Goal: Task Accomplishment & Management: Manage account settings

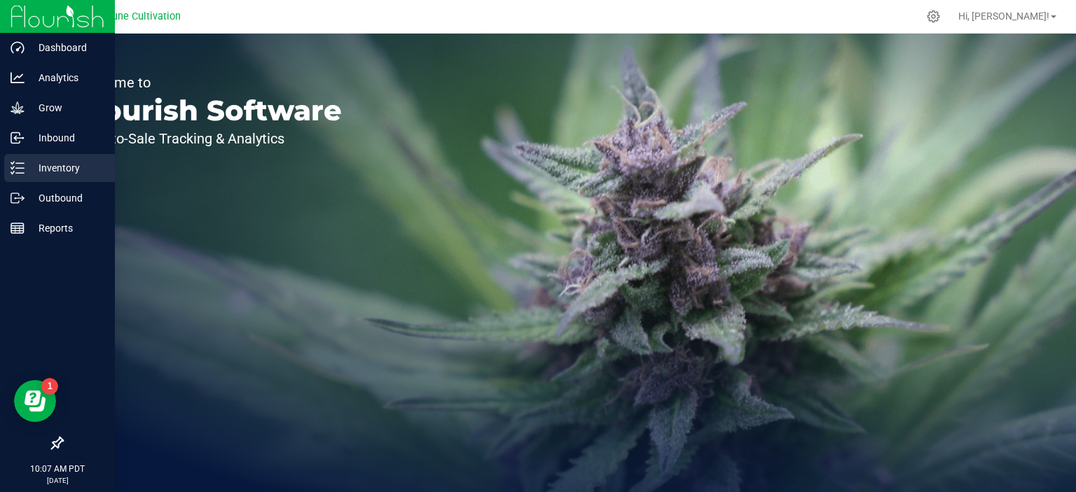
click at [18, 172] on icon at bounding box center [18, 168] width 14 height 14
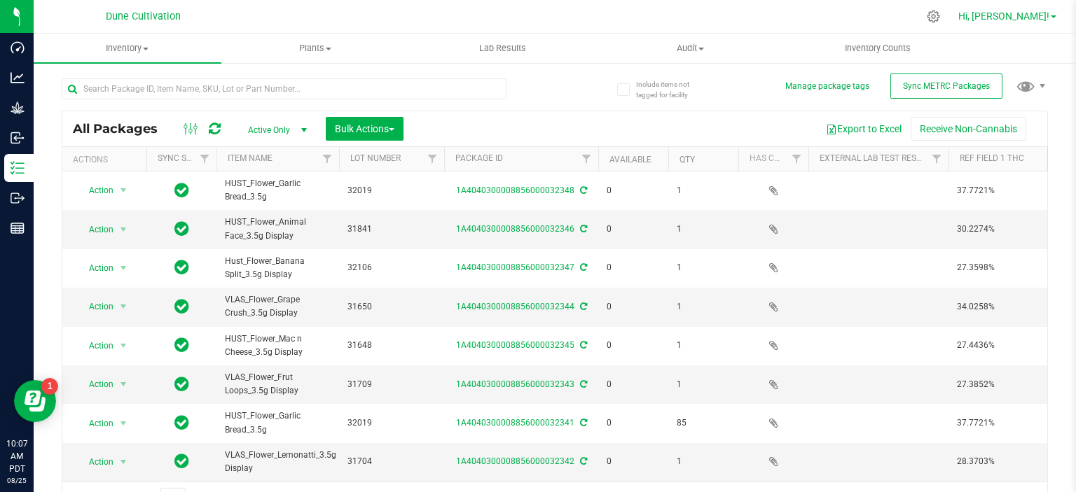
click at [1053, 15] on link "Hi, [PERSON_NAME]!" at bounding box center [1006, 16] width 109 height 15
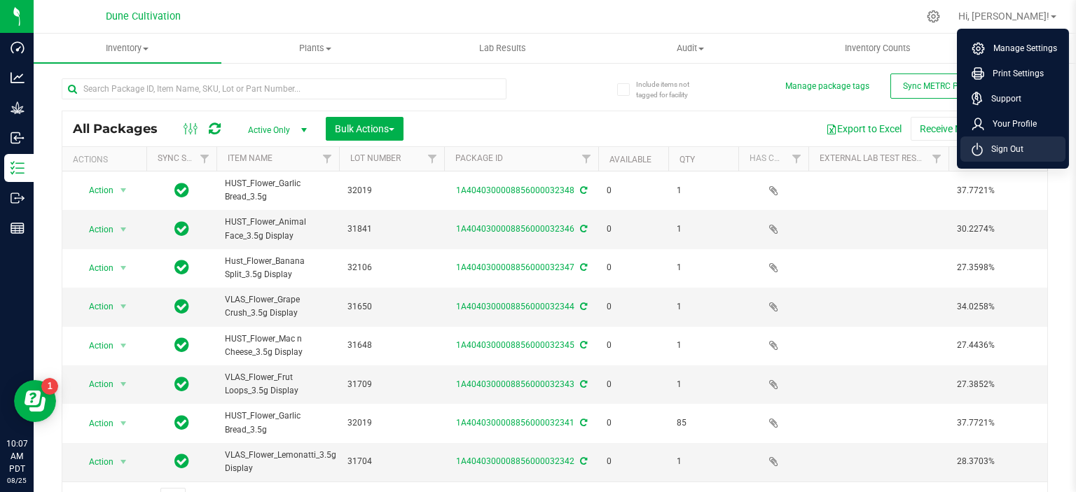
click at [985, 144] on span "Sign Out" at bounding box center [1002, 149] width 41 height 14
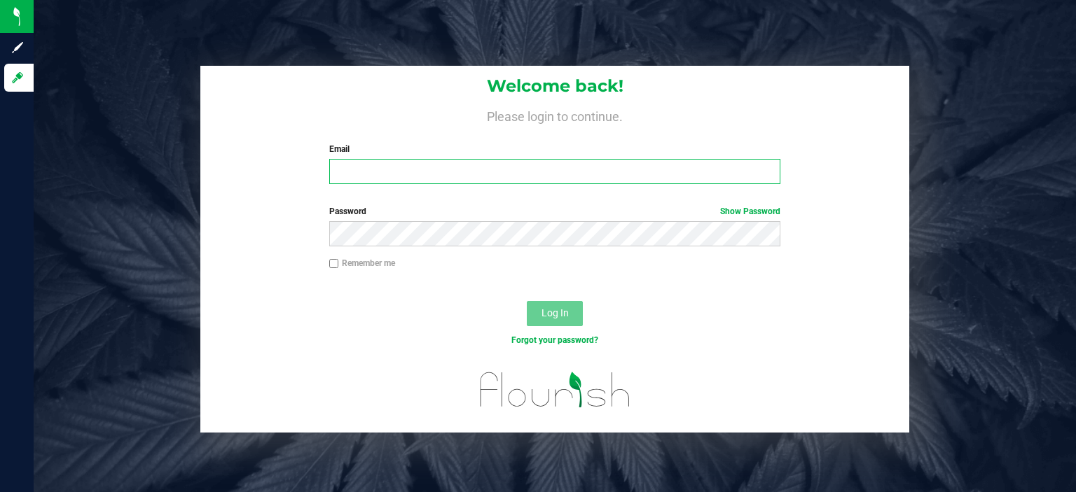
click at [433, 175] on input "Email" at bounding box center [555, 171] width 452 height 25
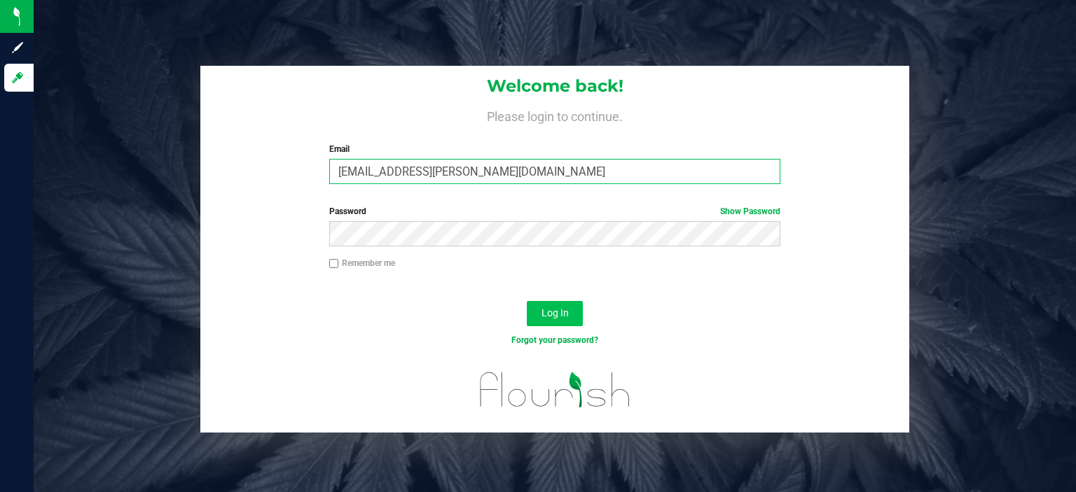
type input "[EMAIL_ADDRESS][PERSON_NAME][DOMAIN_NAME]"
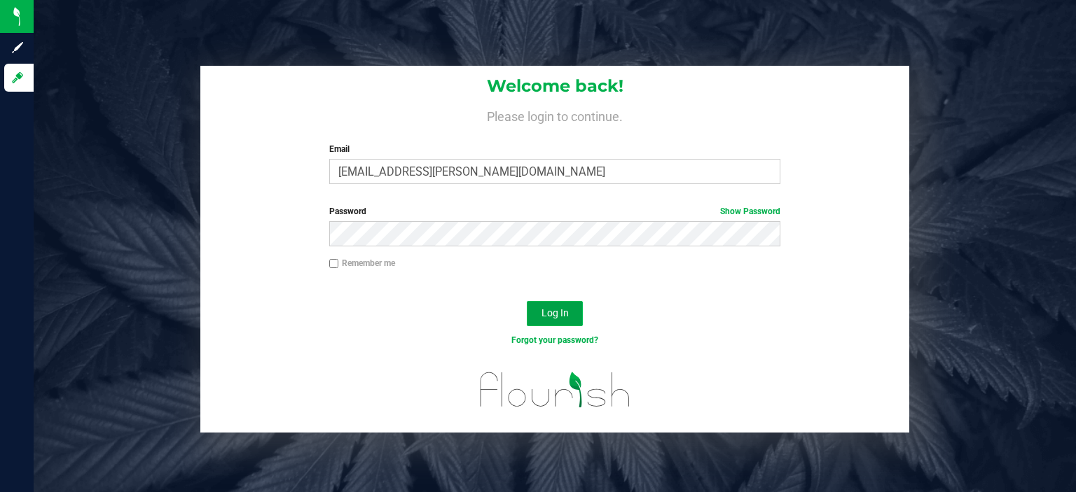
click at [553, 315] on span "Log In" at bounding box center [554, 312] width 27 height 11
